Goal: Task Accomplishment & Management: Manage account settings

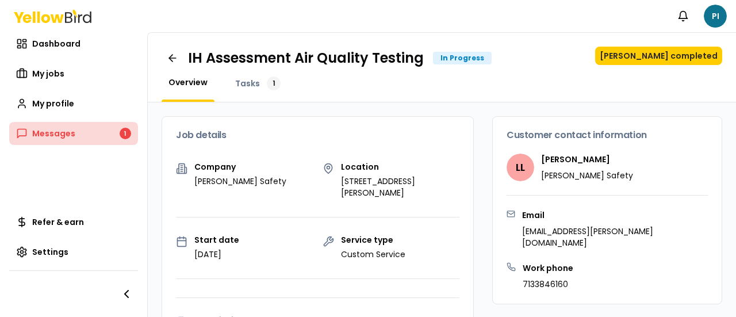
click at [71, 134] on span "Messages" at bounding box center [53, 133] width 43 height 11
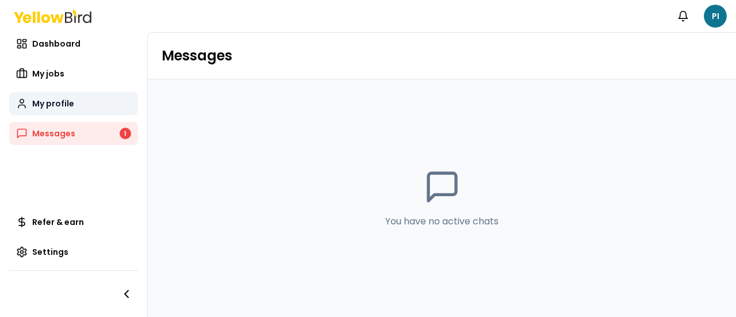
click at [42, 107] on span "My profile" at bounding box center [53, 103] width 42 height 11
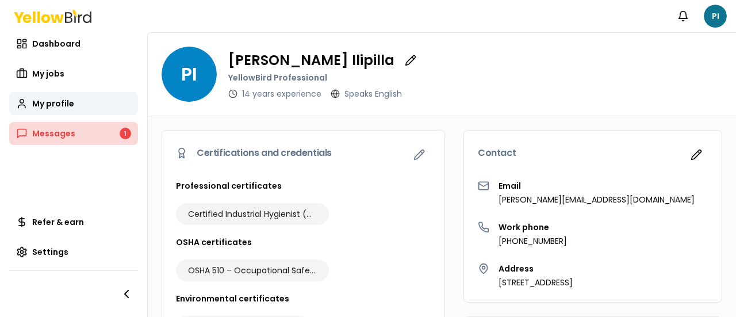
click at [46, 133] on span "Messages" at bounding box center [53, 133] width 43 height 11
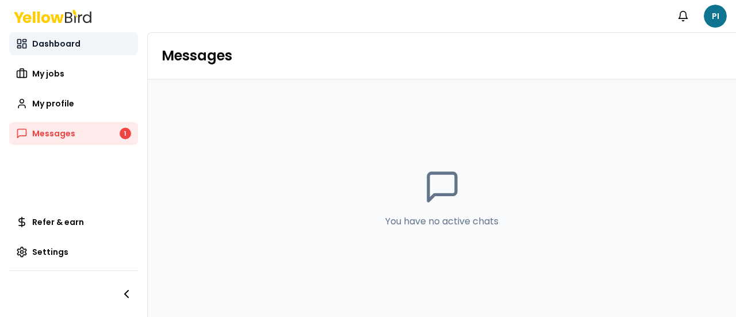
click at [51, 40] on span "Dashboard" at bounding box center [56, 43] width 48 height 11
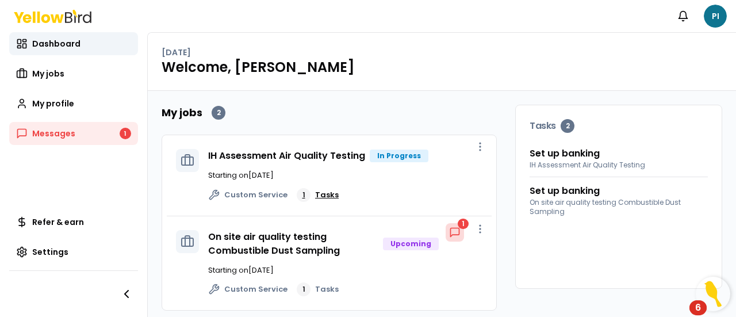
click at [310, 194] on link "1 Tasks" at bounding box center [318, 195] width 42 height 14
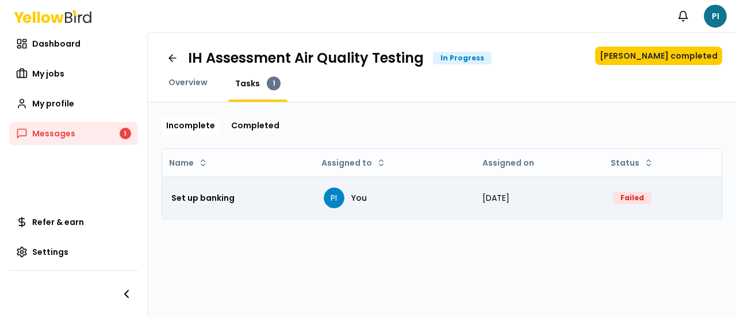
click at [284, 200] on div "Set up banking" at bounding box center [238, 197] width 134 height 23
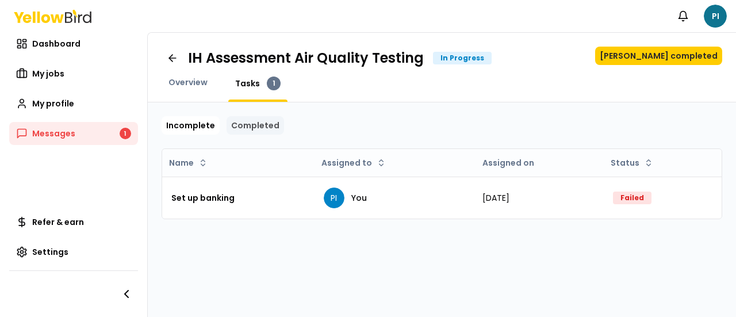
click at [259, 120] on link "Completed" at bounding box center [255, 125] width 57 height 18
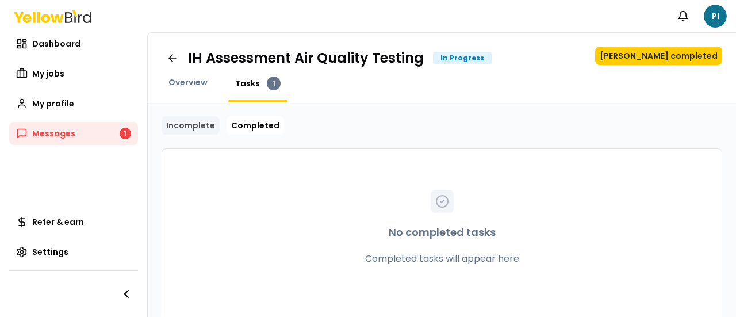
click at [192, 120] on link "Incomplete" at bounding box center [191, 125] width 58 height 18
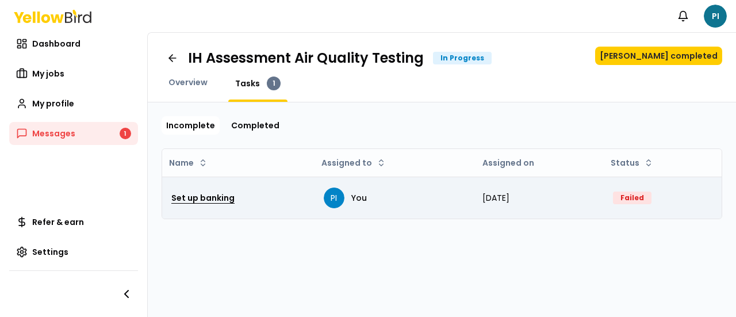
click at [225, 192] on h3 "Set up banking" at bounding box center [202, 197] width 63 height 21
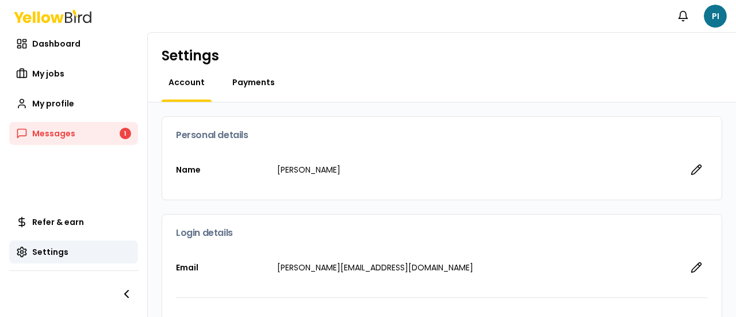
click at [239, 77] on span "Payments" at bounding box center [253, 81] width 43 height 11
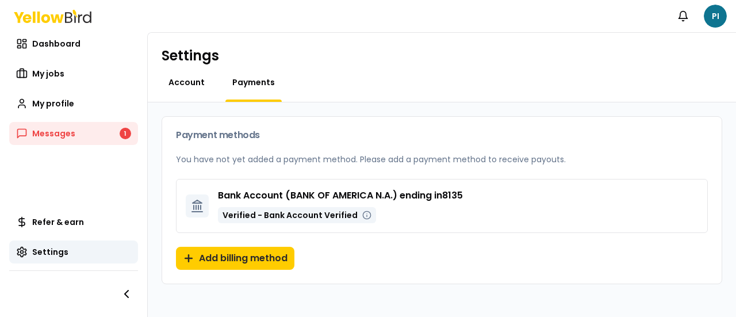
click at [193, 86] on span "Account" at bounding box center [186, 81] width 36 height 11
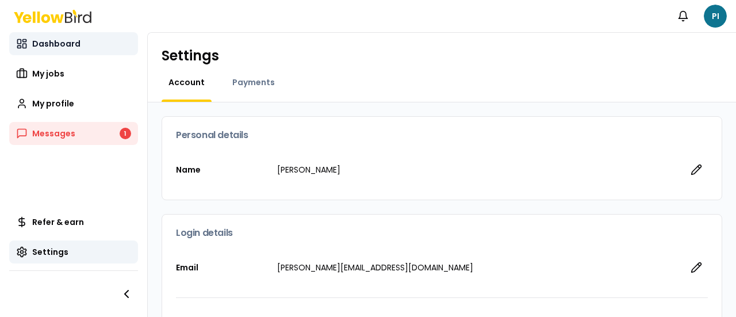
click at [57, 52] on link "Dashboard" at bounding box center [73, 43] width 129 height 23
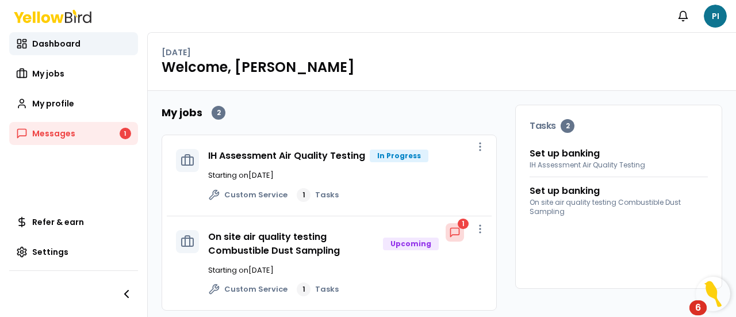
scroll to position [6, 0]
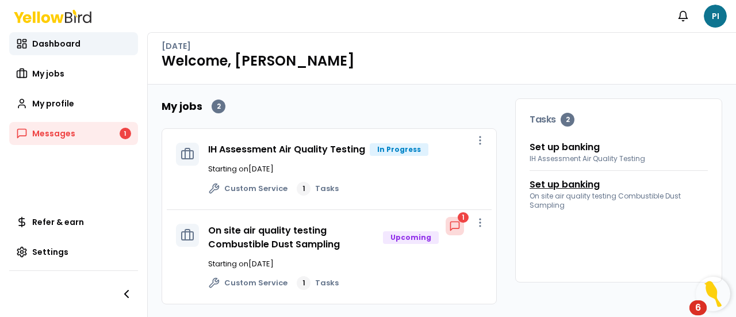
click at [554, 187] on link "Set up banking" at bounding box center [565, 185] width 70 height 14
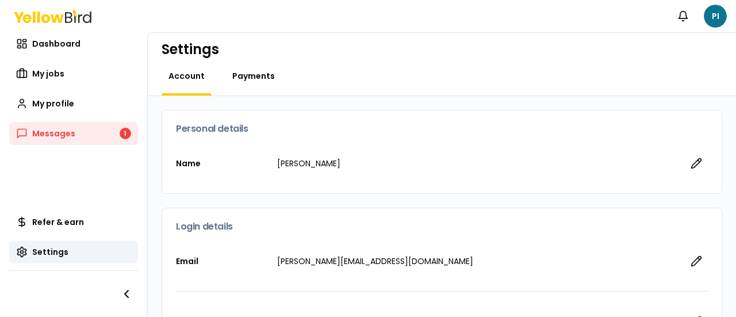
click at [246, 81] on span "Payments" at bounding box center [253, 75] width 43 height 11
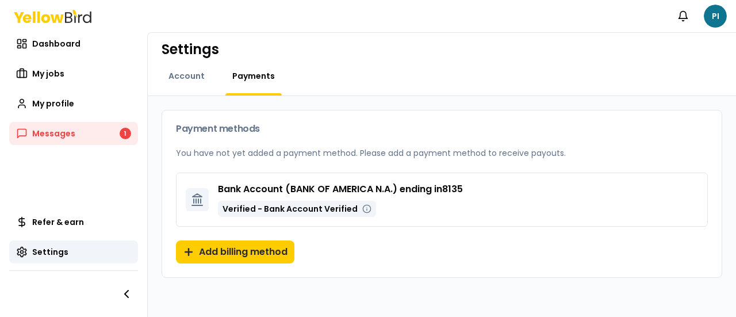
click at [175, 86] on div "Account" at bounding box center [187, 82] width 50 height 25
click at [45, 80] on link "My jobs" at bounding box center [73, 73] width 129 height 23
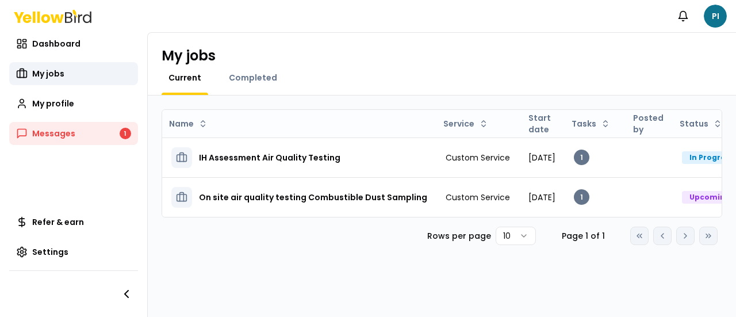
click at [683, 245] on div "Go to first page Go to previous page Go to next page Go to last page" at bounding box center [673, 236] width 87 height 18
click at [71, 45] on span "Dashboard" at bounding box center [56, 43] width 48 height 11
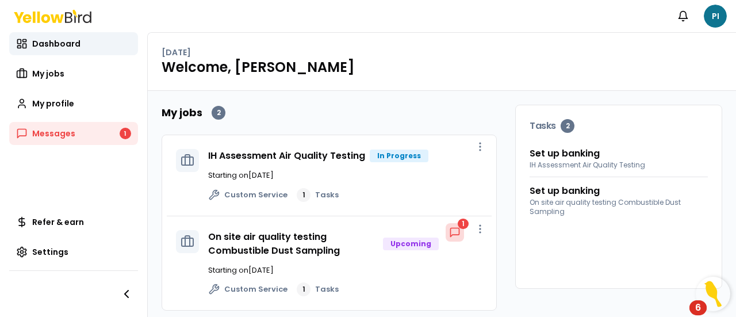
click at [55, 17] on icon at bounding box center [57, 18] width 13 height 9
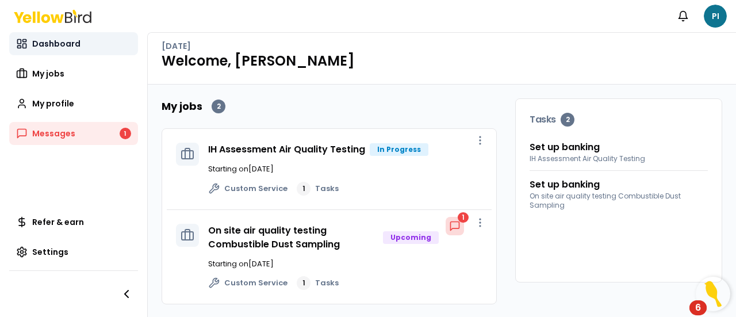
click at [62, 44] on span "Dashboard" at bounding box center [56, 43] width 48 height 11
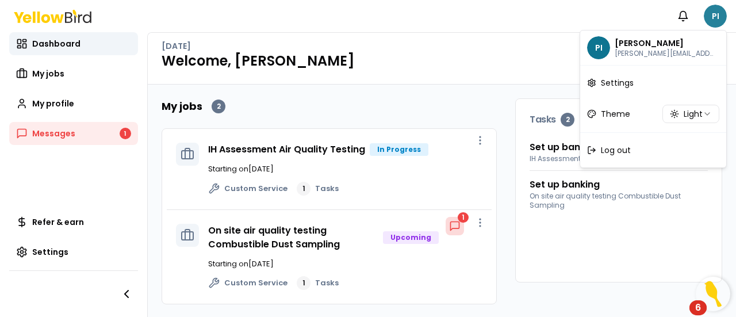
click at [722, 10] on html "Notifications PI Dashboard My jobs My profile Messages 1 Refer & earn Settings …" at bounding box center [368, 158] width 736 height 317
